Goal: Check status

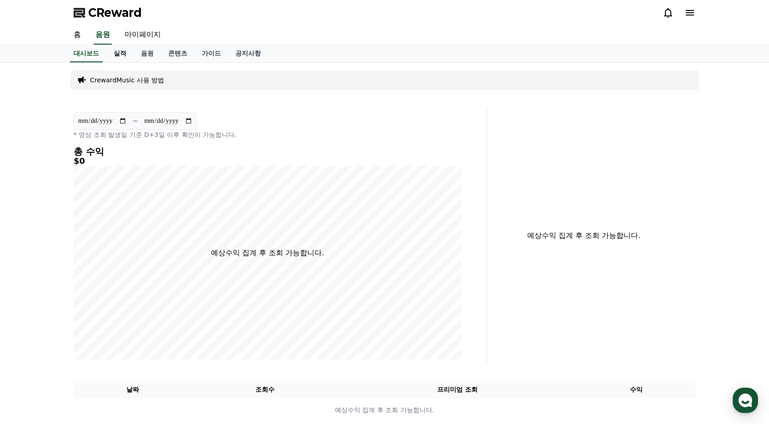
click at [123, 56] on link "실적" at bounding box center [119, 53] width 27 height 17
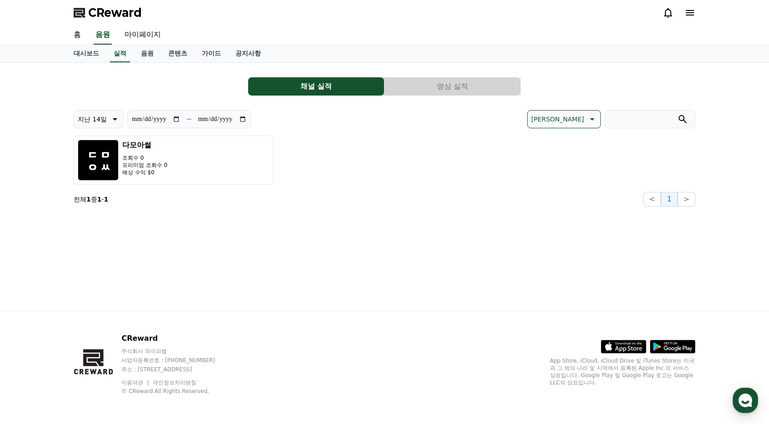
click at [450, 92] on button "영상 실적" at bounding box center [452, 86] width 136 height 18
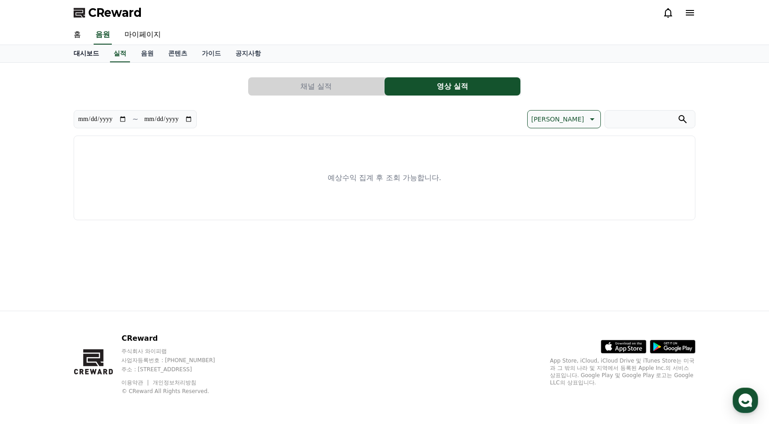
click at [85, 53] on link "대시보드" at bounding box center [86, 53] width 40 height 17
